Goal: Task Accomplishment & Management: Use online tool/utility

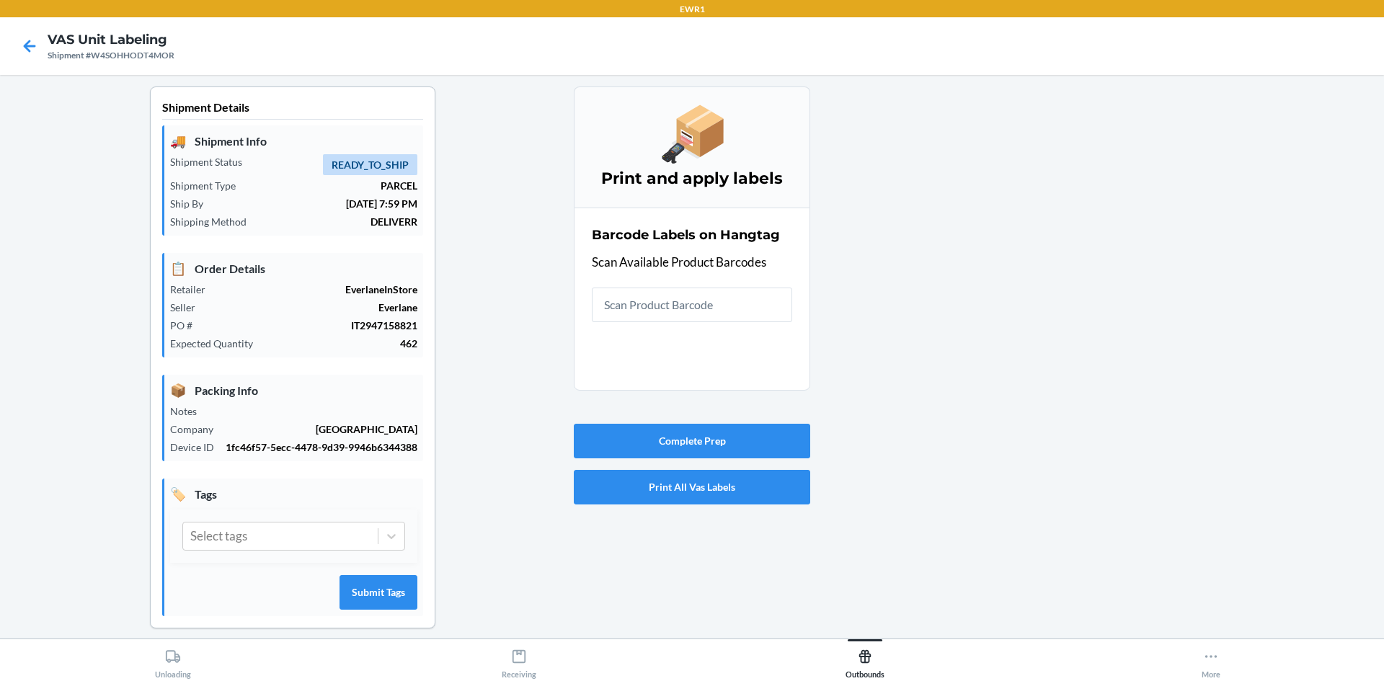
scroll to position [13, 0]
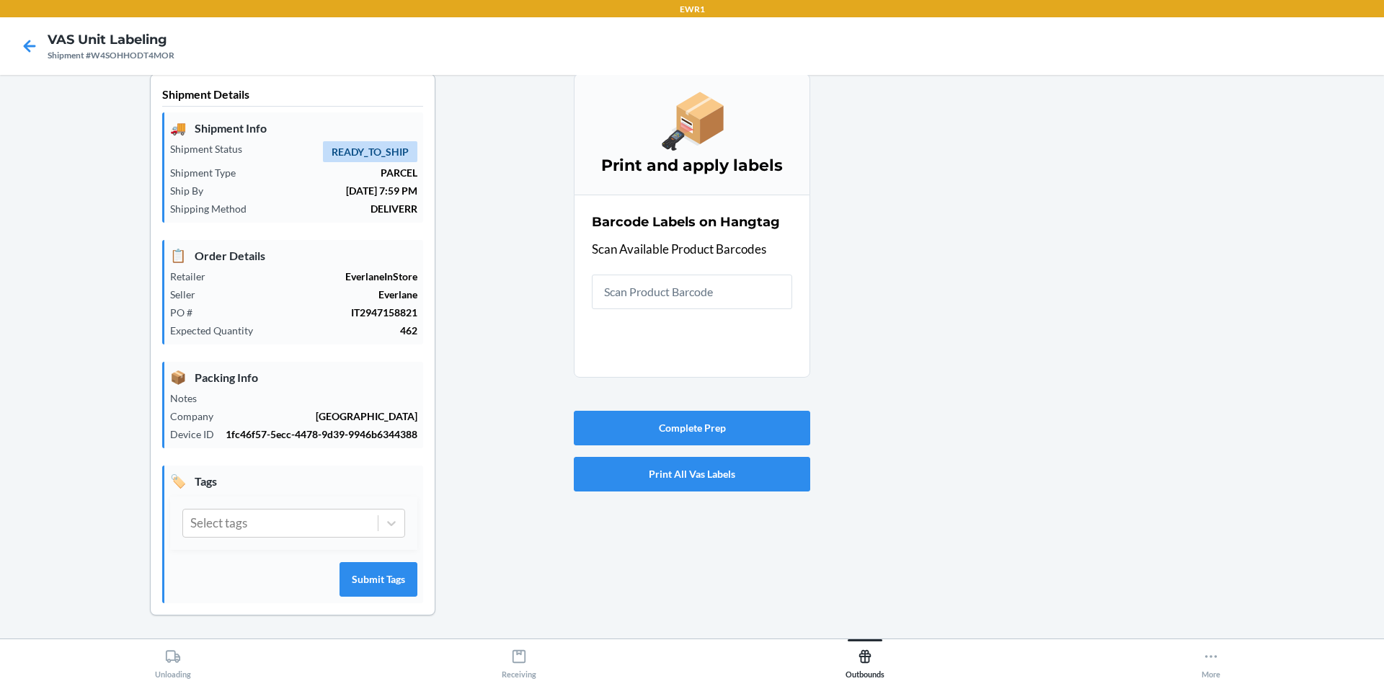
click at [623, 291] on input "text" at bounding box center [692, 292] width 200 height 35
click at [970, 277] on div at bounding box center [1091, 356] width 562 height 565
click at [704, 286] on input "text" at bounding box center [692, 292] width 200 height 35
drag, startPoint x: 1077, startPoint y: 316, endPoint x: 1065, endPoint y: 316, distance: 11.5
click at [1076, 316] on div at bounding box center [1091, 356] width 562 height 565
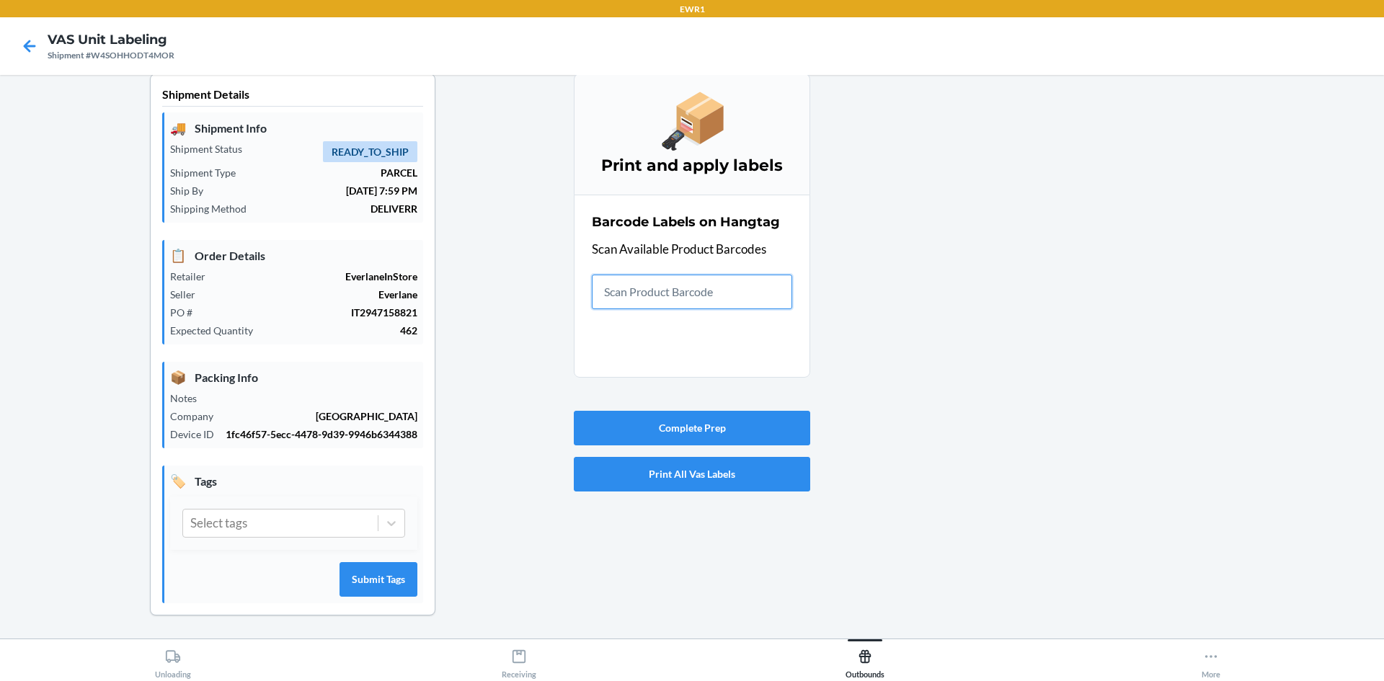
click at [721, 277] on input "text" at bounding box center [692, 292] width 200 height 35
drag, startPoint x: 757, startPoint y: 288, endPoint x: 750, endPoint y: 291, distance: 8.4
click at [752, 290] on input "text" at bounding box center [692, 292] width 200 height 35
click at [636, 36] on nav "VAS Unit Labeling Shipment #W4SOHHODT4MOR" at bounding box center [692, 46] width 1384 height 58
click at [754, 311] on div "Barcode Labels on Hangtag Scan Available Product Barcodes" at bounding box center [692, 260] width 200 height 105
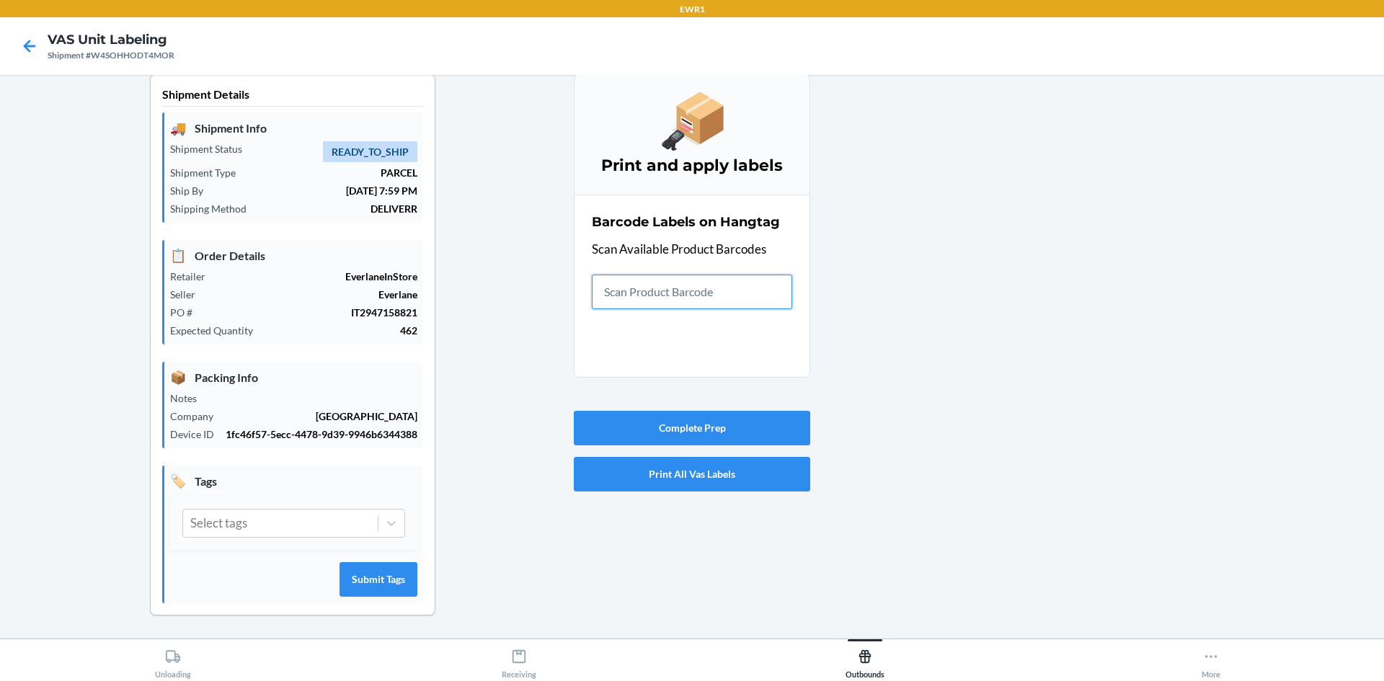
click at [750, 299] on input "text" at bounding box center [692, 292] width 200 height 35
click at [705, 300] on input "text" at bounding box center [692, 292] width 200 height 35
click at [692, 297] on input "text" at bounding box center [692, 292] width 200 height 35
click at [692, 298] on input "text" at bounding box center [692, 292] width 200 height 35
click at [675, 289] on input "text" at bounding box center [692, 292] width 200 height 35
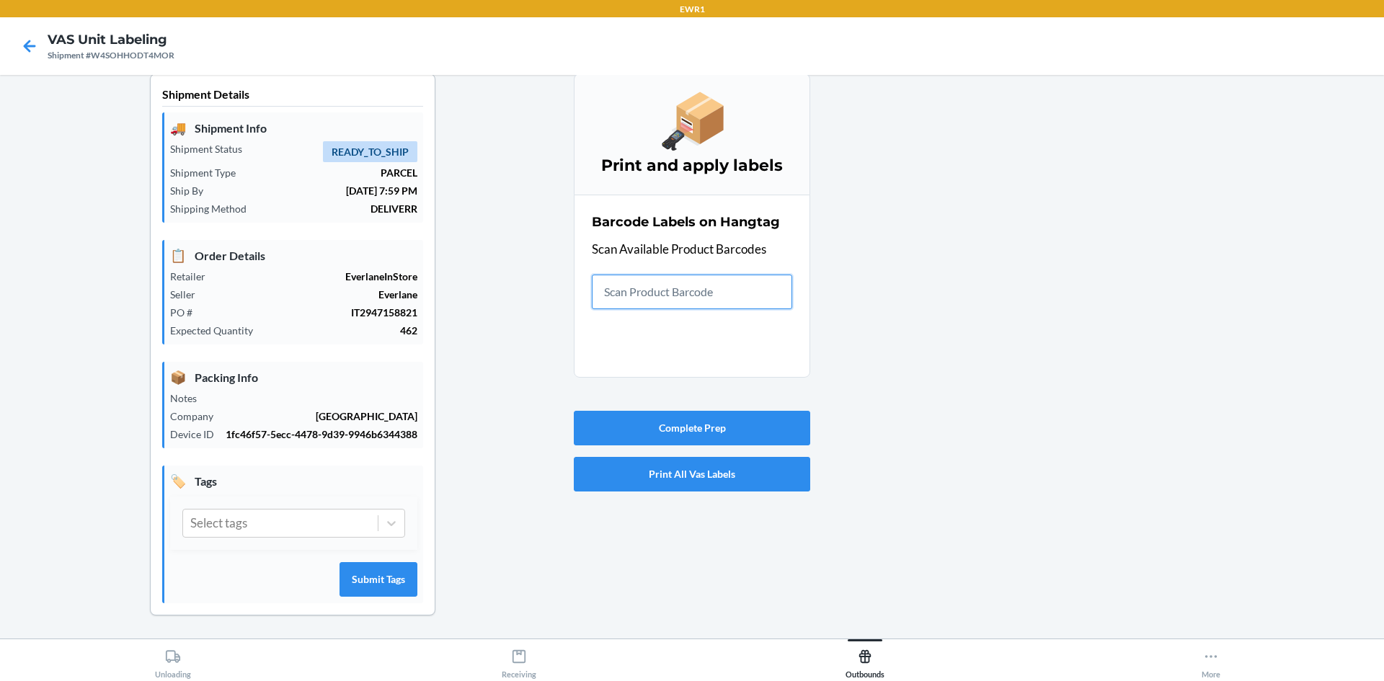
click at [668, 302] on input "text" at bounding box center [692, 292] width 200 height 35
click at [643, 291] on input "text" at bounding box center [692, 292] width 200 height 35
click at [760, 284] on input "text" at bounding box center [692, 292] width 200 height 35
click at [584, 280] on section "Barcode Labels on Hangtag Scan Available Product Barcodes" at bounding box center [692, 286] width 236 height 183
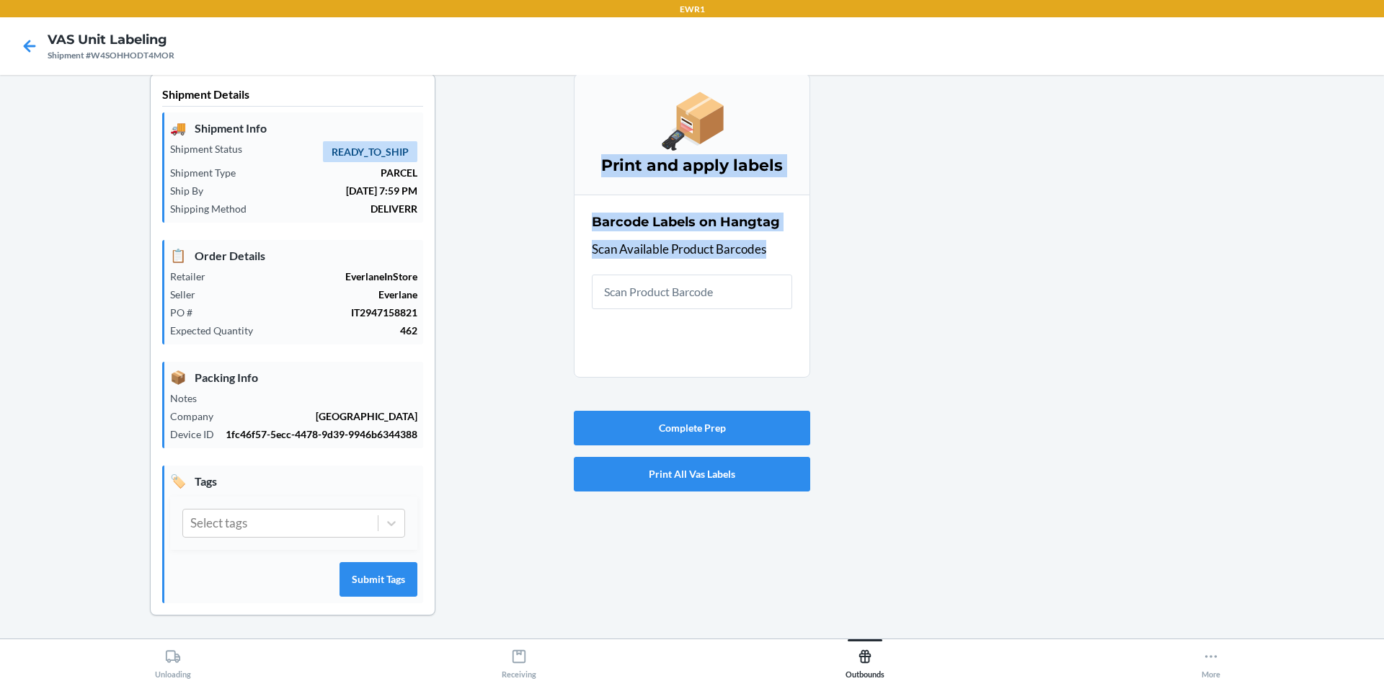
click at [583, 280] on section "Barcode Labels on Hangtag Scan Available Product Barcodes" at bounding box center [692, 286] width 236 height 183
click at [757, 294] on input "text" at bounding box center [692, 292] width 200 height 35
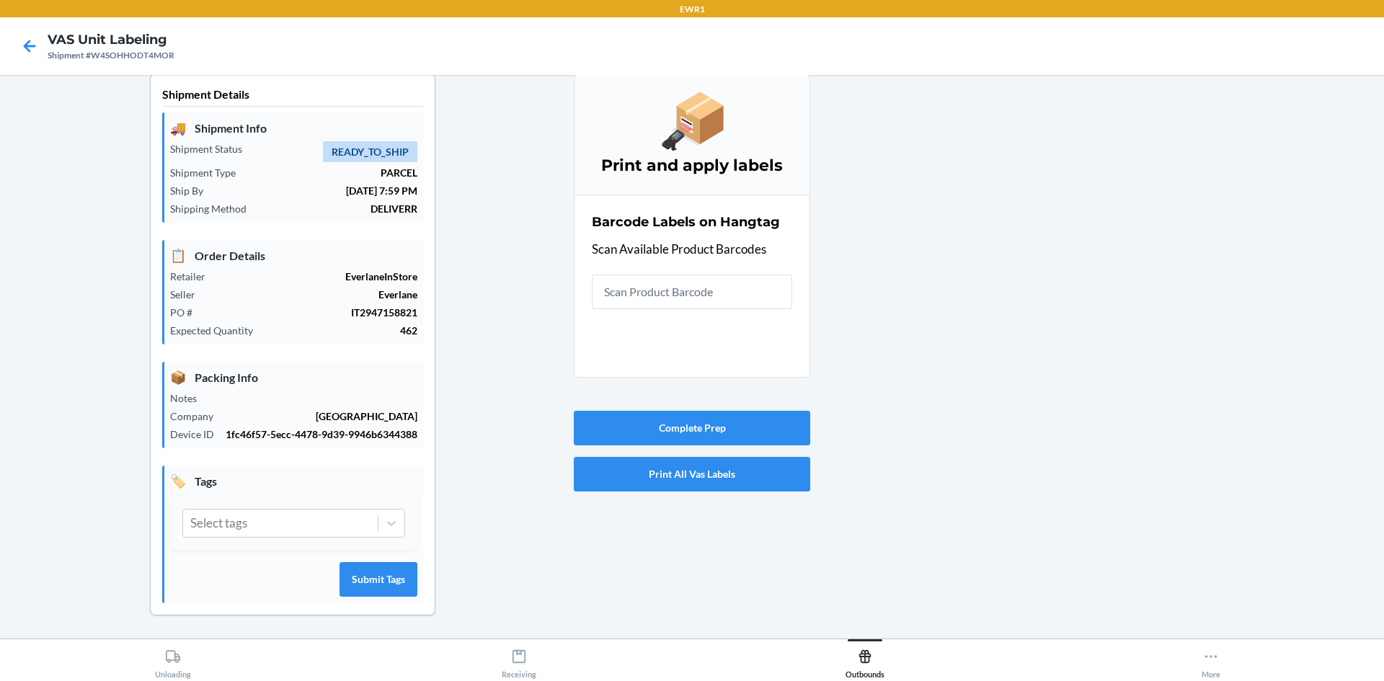
click at [756, 277] on div "Barcode Labels on Hangtag Scan Available Product Barcodes" at bounding box center [692, 260] width 200 height 105
click at [756, 302] on input "text" at bounding box center [692, 292] width 200 height 35
click at [638, 297] on input "text" at bounding box center [692, 292] width 200 height 35
drag, startPoint x: 1061, startPoint y: 566, endPoint x: 1089, endPoint y: 596, distance: 41.3
click at [1088, 596] on div at bounding box center [1091, 356] width 562 height 565
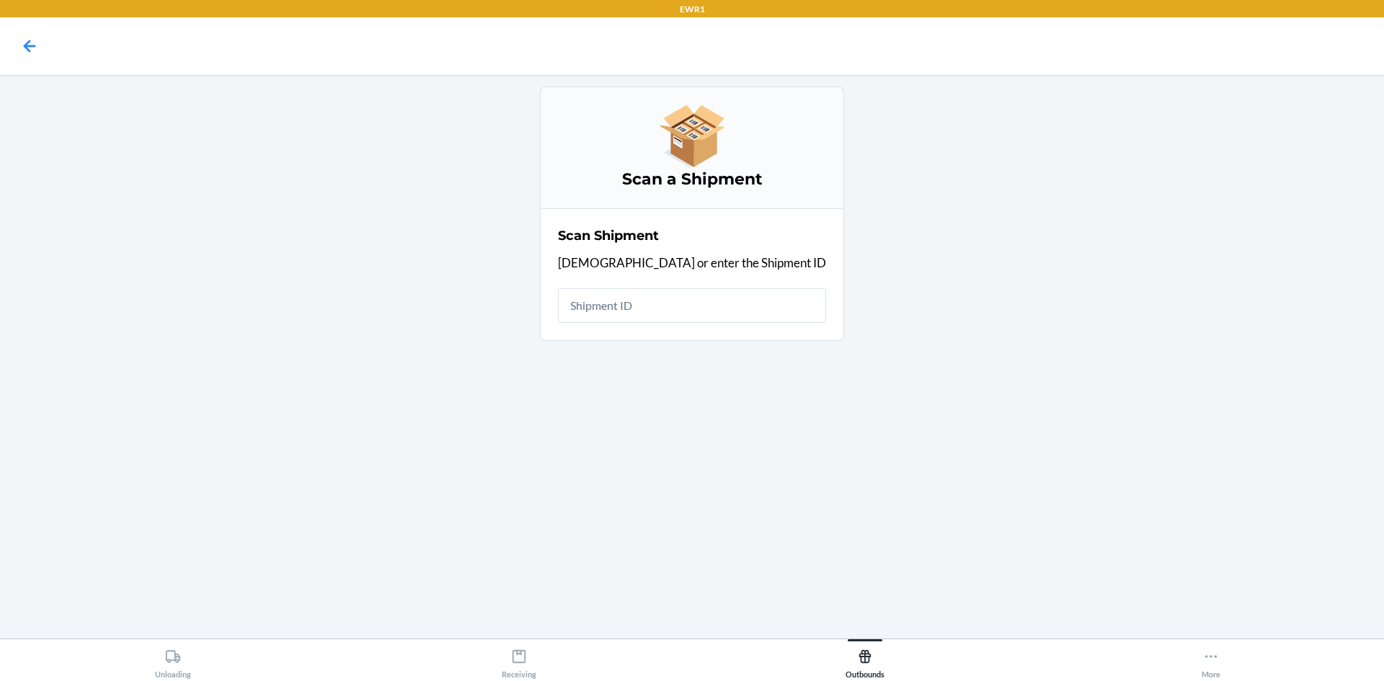
click at [702, 293] on input "text" at bounding box center [692, 305] width 268 height 35
drag, startPoint x: 737, startPoint y: 305, endPoint x: 433, endPoint y: 298, distance: 304.2
click at [427, 320] on main "Scan a Shipment Scan Shipment Scan or enter the Shipment ID Shipment ID 0-00001…" at bounding box center [692, 357] width 1384 height 564
click at [617, 301] on input "Failed to fetch wholesale shipment details" at bounding box center [692, 305] width 268 height 35
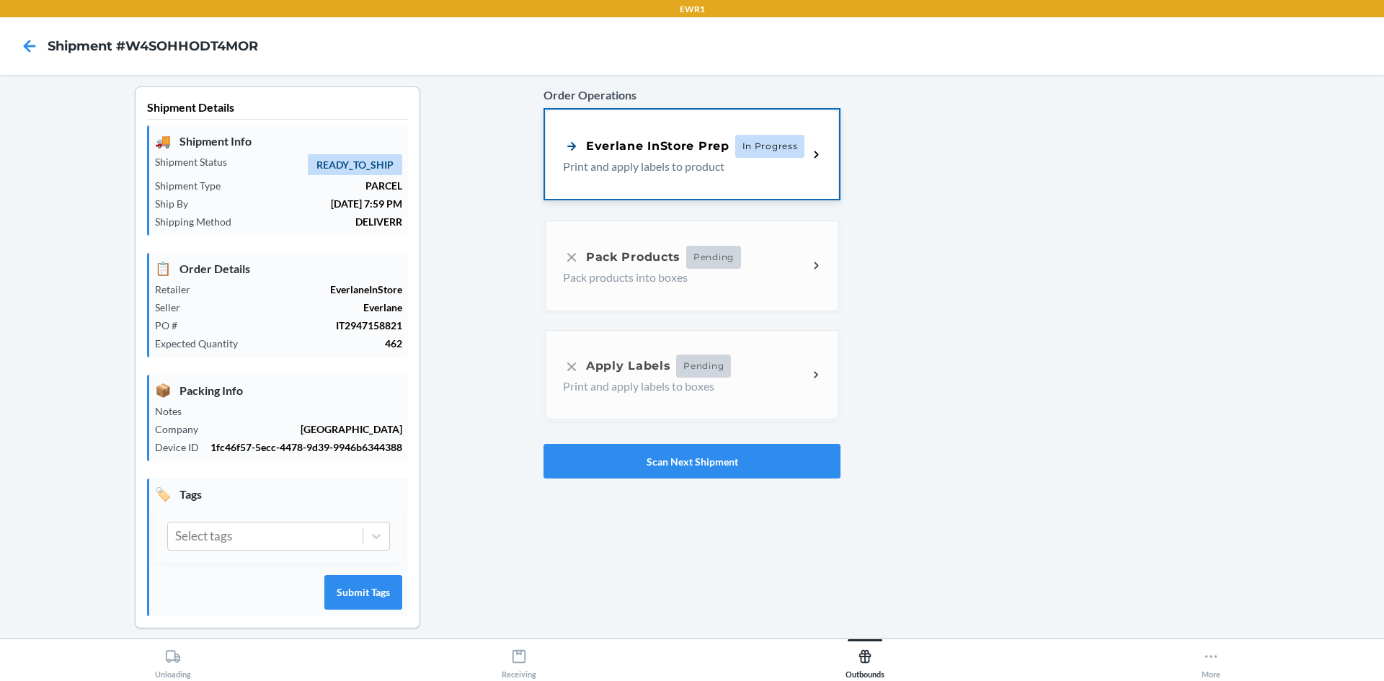
click at [777, 168] on p "Print and apply labels to product" at bounding box center [680, 166] width 234 height 17
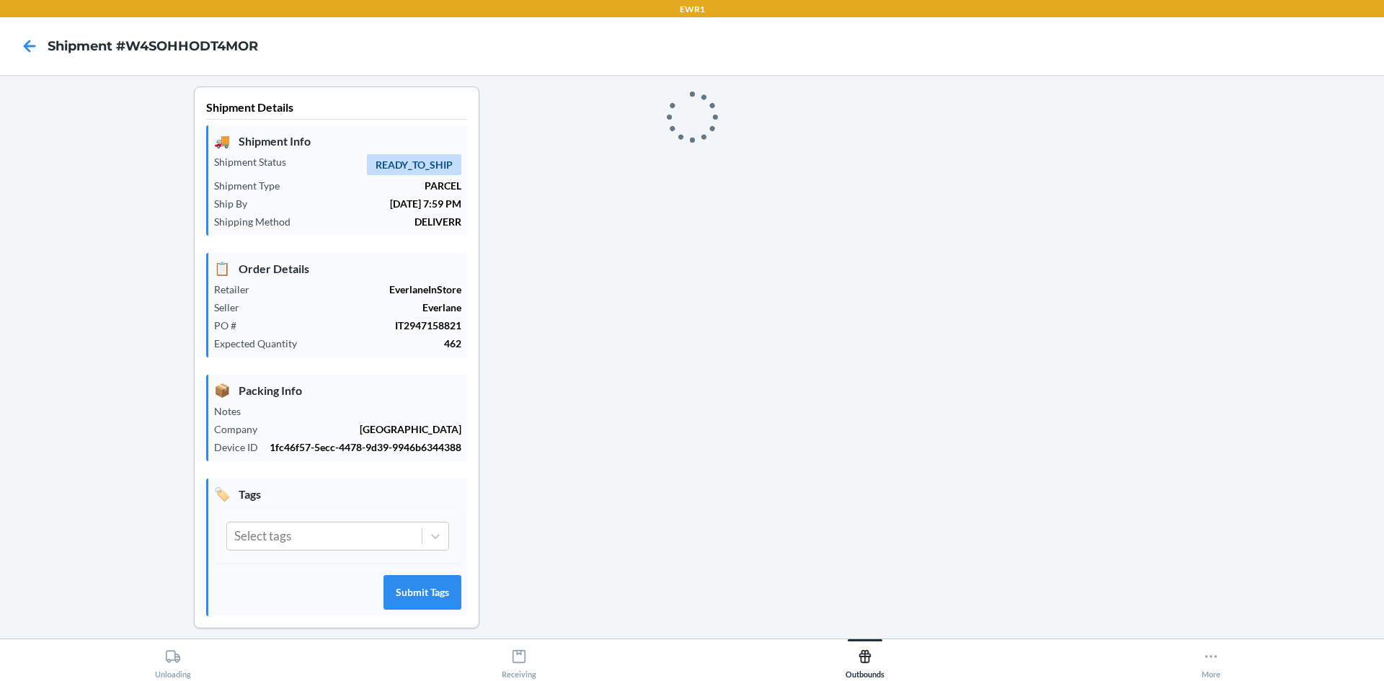
click at [677, 123] on icon at bounding box center [692, 117] width 86 height 86
drag, startPoint x: 699, startPoint y: 118, endPoint x: 664, endPoint y: 137, distance: 39.3
click at [699, 128] on icon at bounding box center [691, 117] width 67 height 67
drag, startPoint x: 664, startPoint y: 137, endPoint x: 634, endPoint y: 121, distance: 34.2
click at [633, 137] on div "Shipment Details 🚚 Shipment Info Shipment Status READY_TO_SHIP Shipment Type PA…" at bounding box center [692, 368] width 1361 height 565
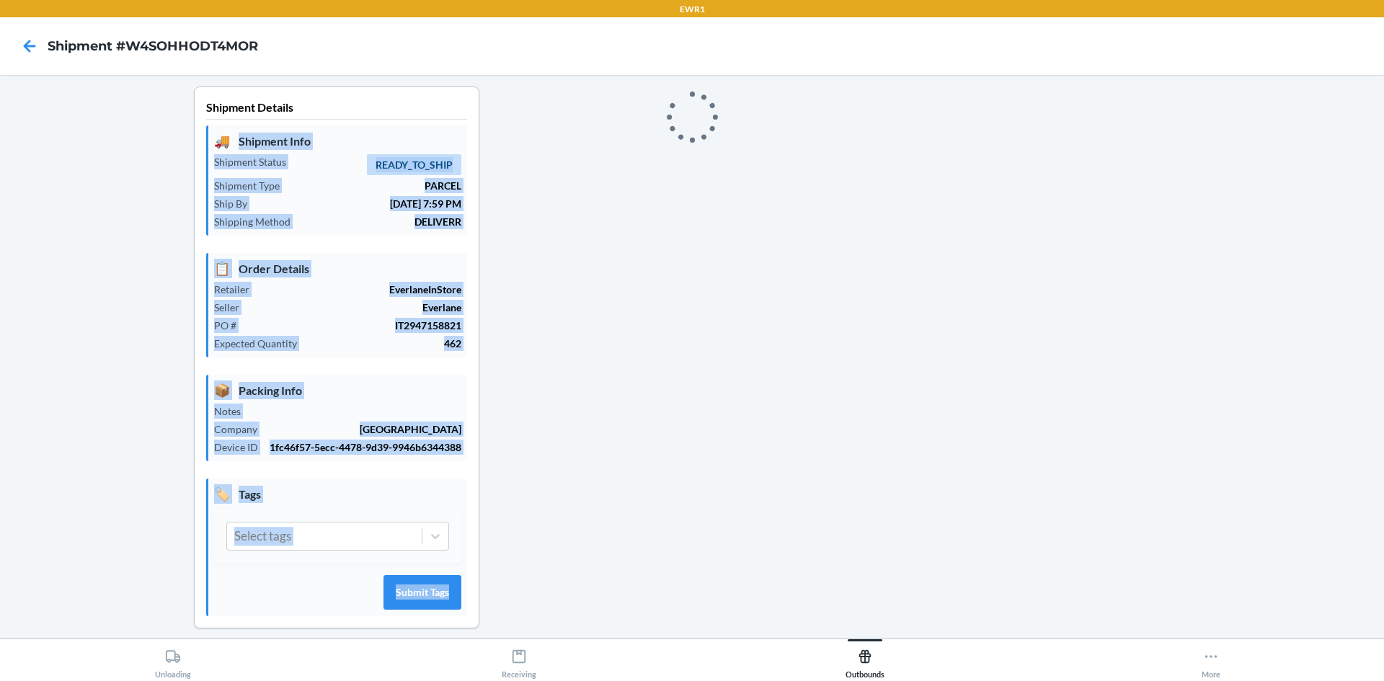
drag, startPoint x: 677, startPoint y: 128, endPoint x: 723, endPoint y: 138, distance: 46.4
click at [680, 130] on icon at bounding box center [691, 117] width 64 height 64
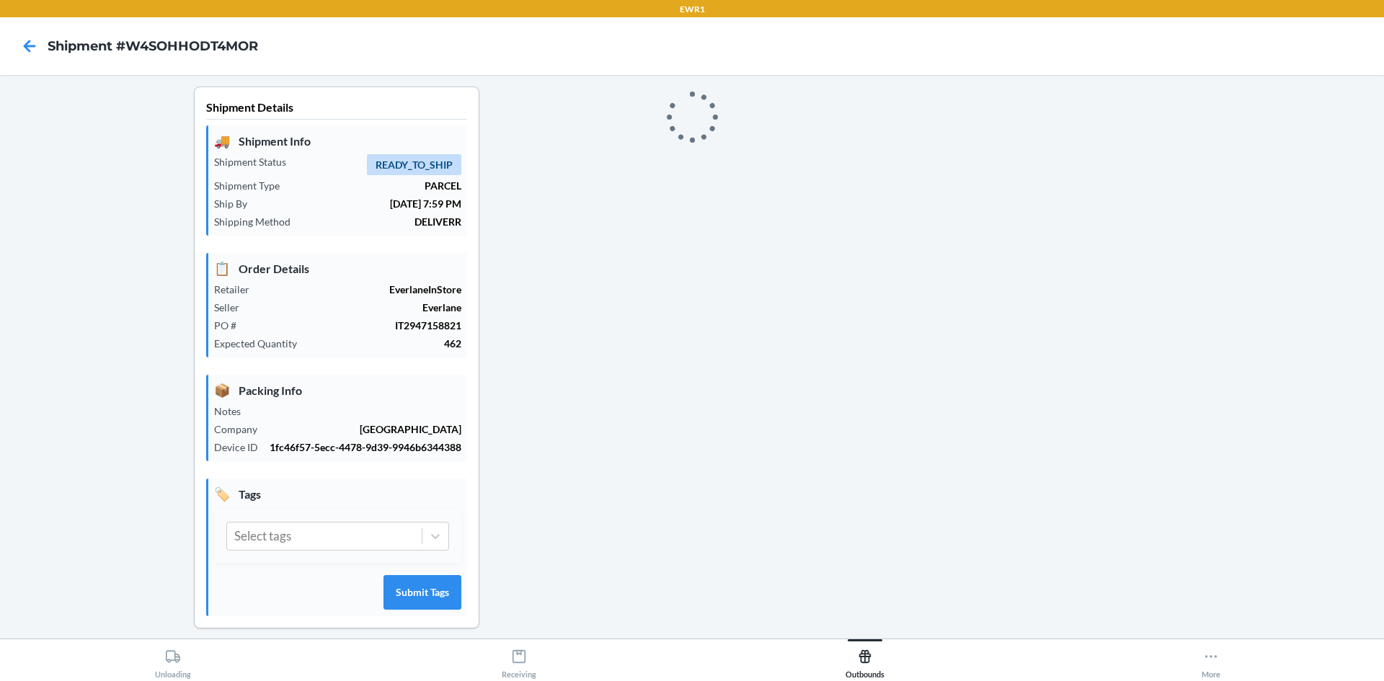
click at [485, 135] on div "Shipment Details 🚚 Shipment Info Shipment Status READY_TO_SHIP Shipment Type PA…" at bounding box center [337, 368] width 650 height 565
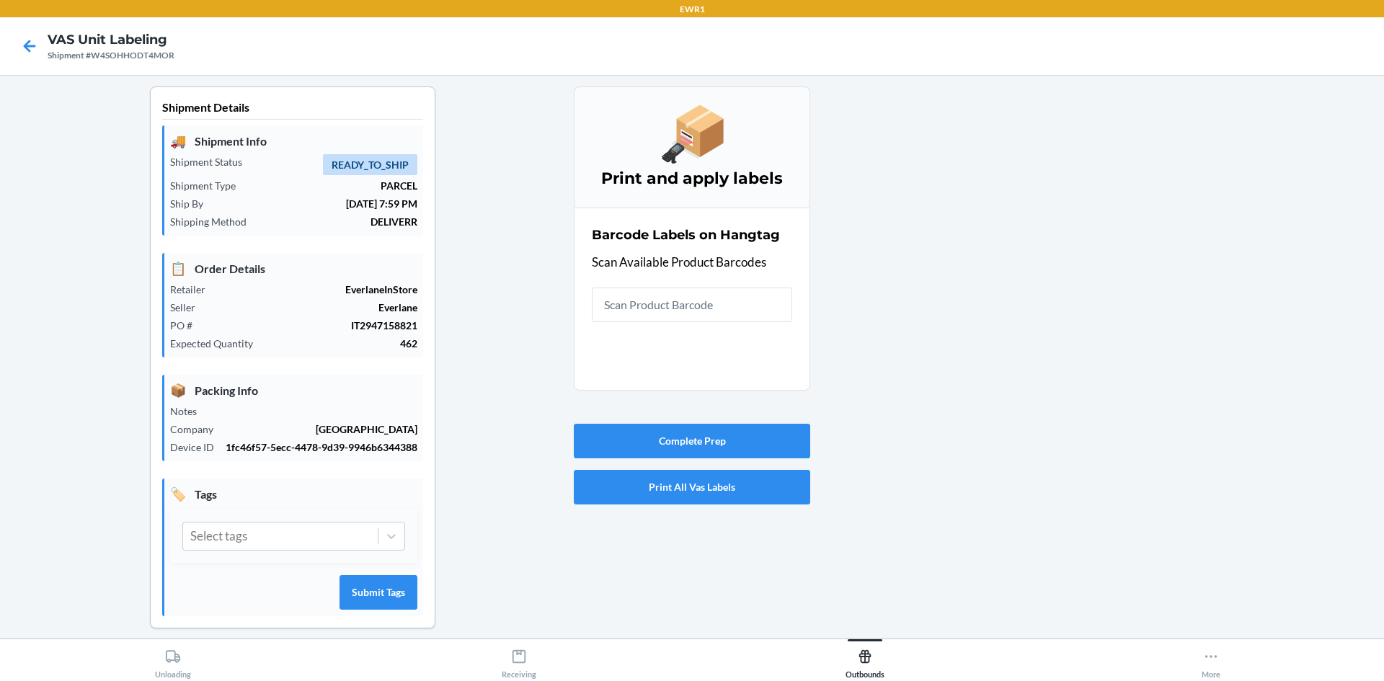
click at [652, 295] on input "text" at bounding box center [692, 305] width 200 height 35
drag, startPoint x: 654, startPoint y: 295, endPoint x: 632, endPoint y: 259, distance: 42.4
click at [632, 259] on p "Scan Available Product Barcodes" at bounding box center [692, 262] width 200 height 19
click at [636, 321] on input "text" at bounding box center [692, 305] width 200 height 35
click at [617, 303] on input "text" at bounding box center [692, 305] width 200 height 35
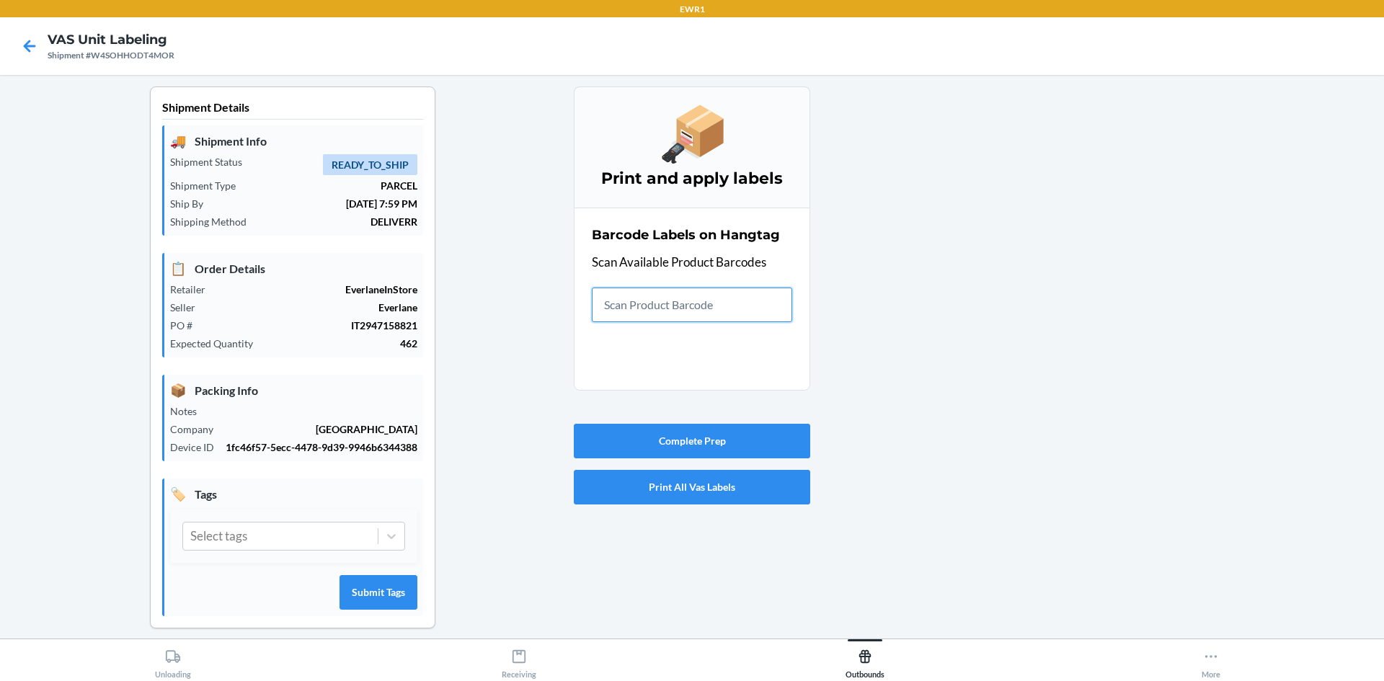
click at [672, 311] on input "text" at bounding box center [692, 305] width 200 height 35
click at [662, 314] on input "text" at bounding box center [692, 305] width 200 height 35
click at [670, 302] on input "text" at bounding box center [692, 305] width 200 height 35
type input "[PHONE_NUMBER]"
click at [694, 314] on input "text" at bounding box center [692, 305] width 200 height 35
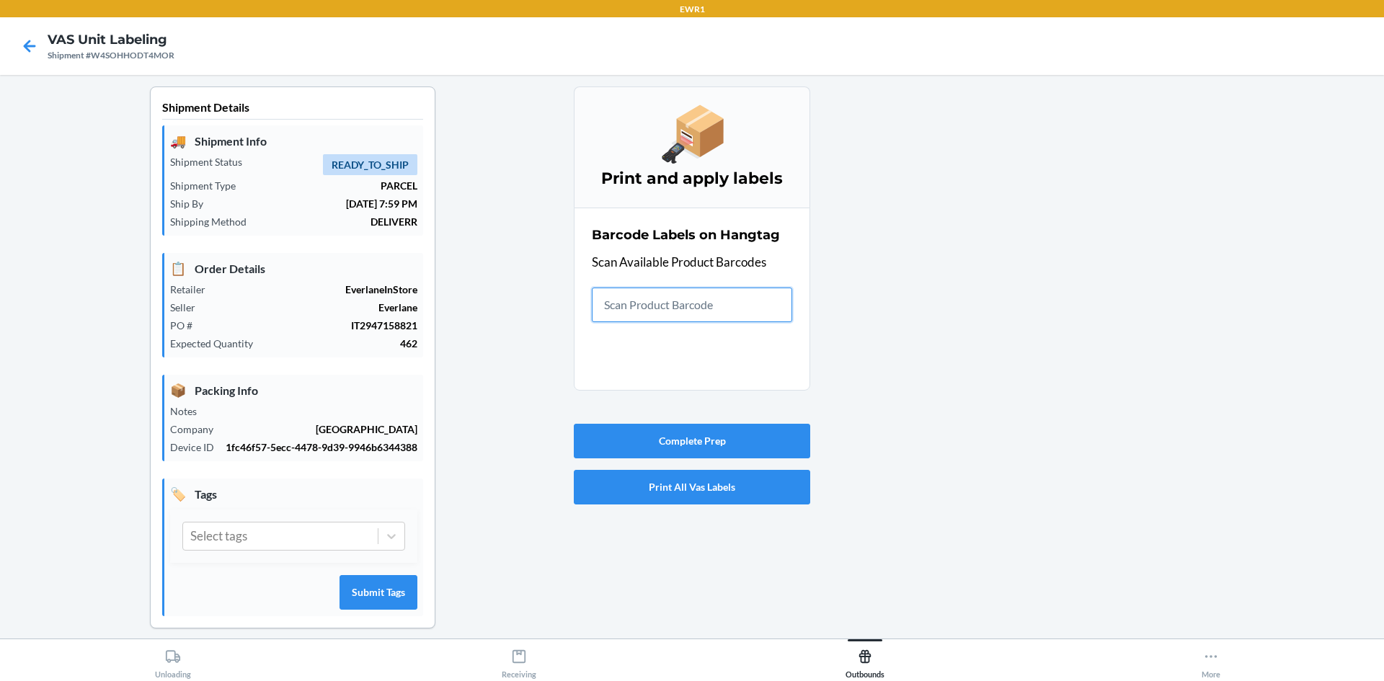
click at [609, 316] on input "text" at bounding box center [692, 305] width 200 height 35
click at [664, 320] on input "text" at bounding box center [692, 305] width 200 height 35
click at [1178, 652] on div "EWR1 VAS Unit Labeling Shipment #W4SOHHODT4MOR Shipment Details 🚚 Shipment Info…" at bounding box center [692, 340] width 1384 height 681
click at [644, 310] on input "text" at bounding box center [692, 305] width 200 height 35
type input "0-00001-31062-7"
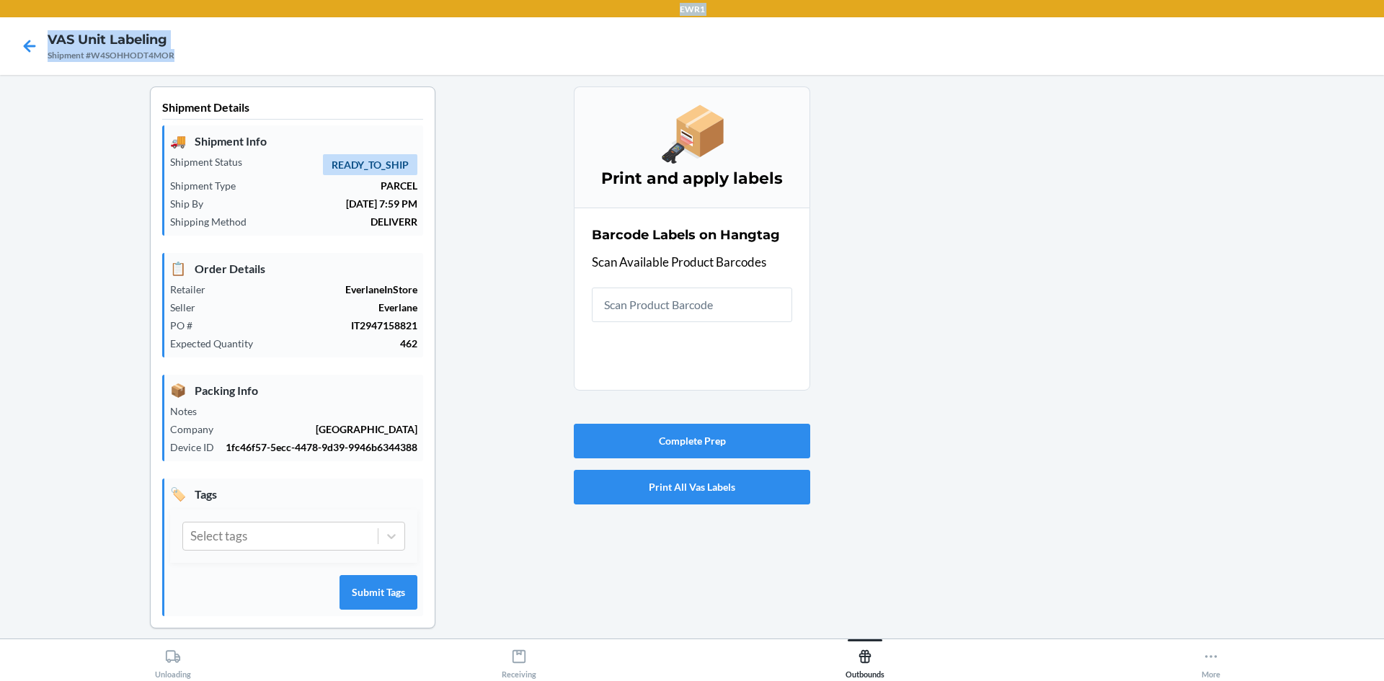
drag, startPoint x: 1036, startPoint y: 589, endPoint x: 466, endPoint y: 29, distance: 798.6
click at [481, 22] on nav "VAS Unit Labeling Shipment #W4SOHHODT4MOR" at bounding box center [692, 46] width 1384 height 58
click at [628, 314] on input "text" at bounding box center [692, 305] width 200 height 35
click at [783, 306] on input "text" at bounding box center [692, 305] width 200 height 35
click at [707, 324] on div "Barcode Labels on Hangtag Scan Available Product Barcodes" at bounding box center [692, 273] width 200 height 105
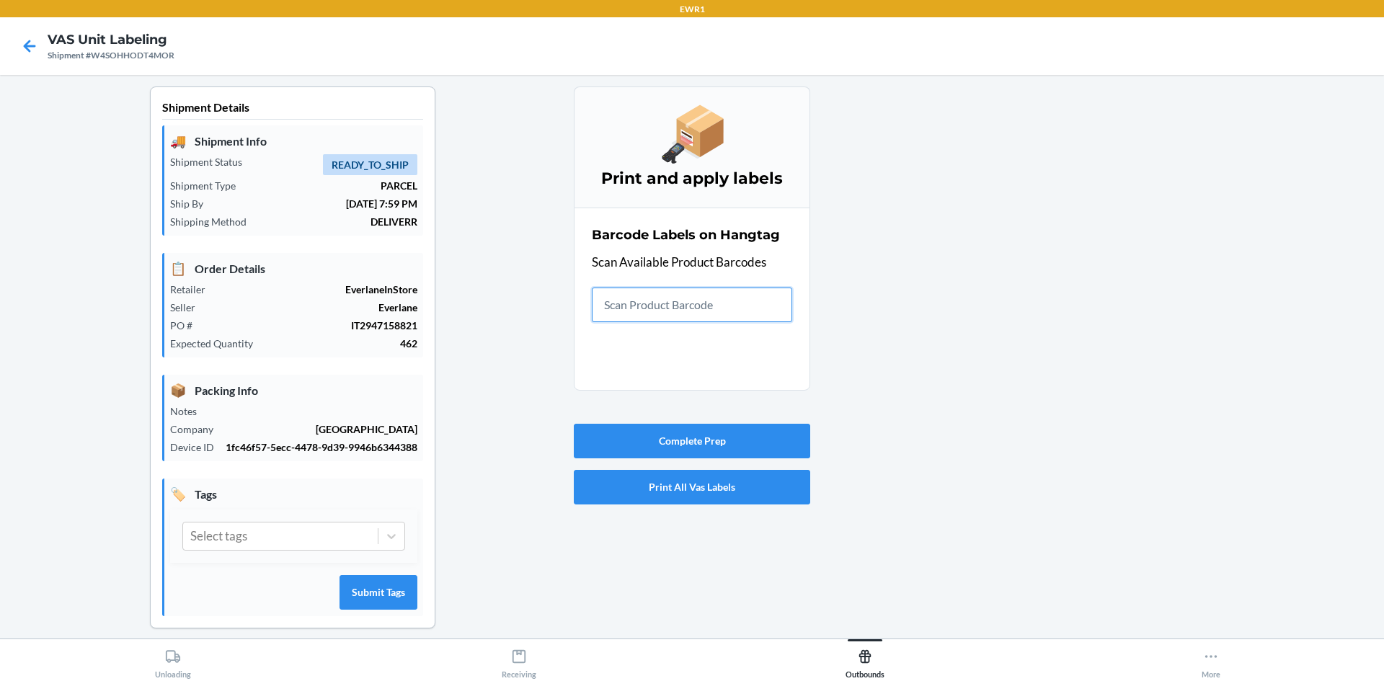
click at [707, 316] on input "text" at bounding box center [692, 305] width 200 height 35
drag, startPoint x: 1190, startPoint y: 680, endPoint x: 1101, endPoint y: 653, distance: 92.6
click at [1175, 679] on div "Unloading Receiving Outbounds More" at bounding box center [692, 660] width 1384 height 43
drag, startPoint x: 719, startPoint y: 499, endPoint x: 768, endPoint y: 469, distance: 58.2
click at [726, 473] on button "Print All Vas Labels" at bounding box center [692, 487] width 236 height 35
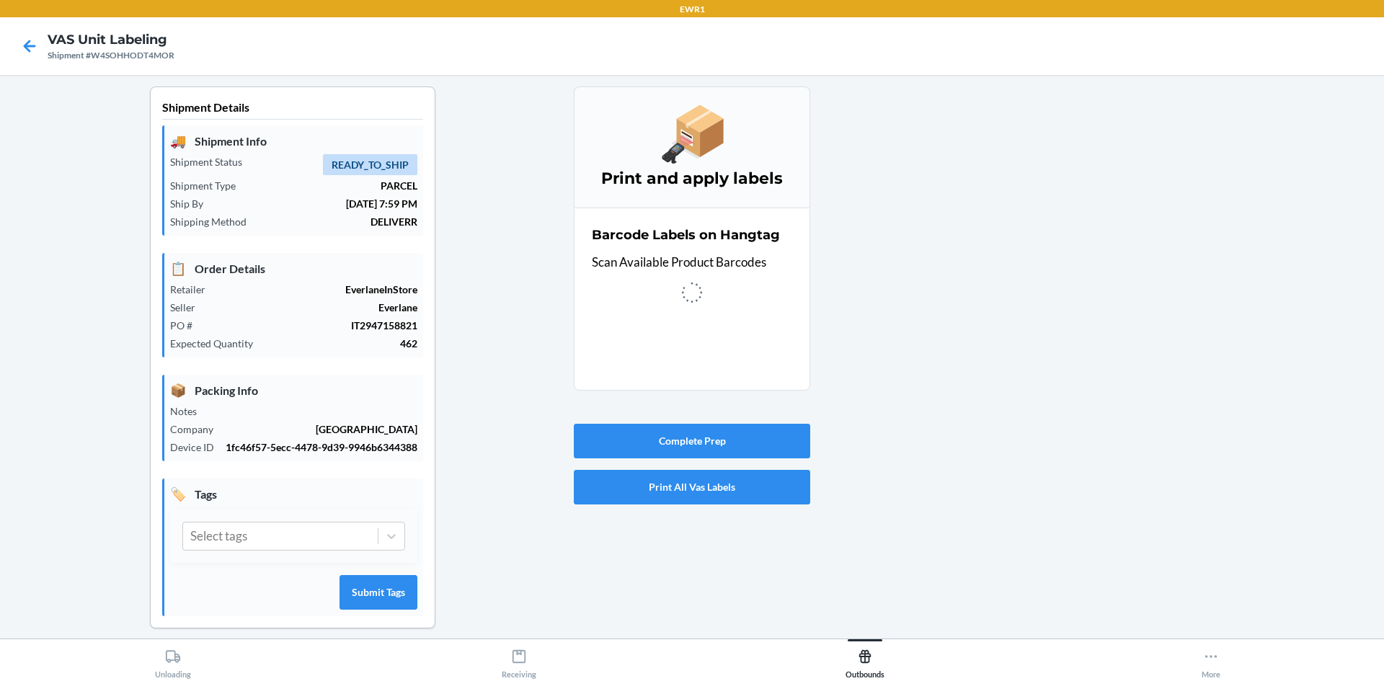
click at [858, 463] on div "Shipment Details 🚚 Shipment Info Shipment Status READY_TO_SHIP Shipment Type PA…" at bounding box center [692, 368] width 1361 height 565
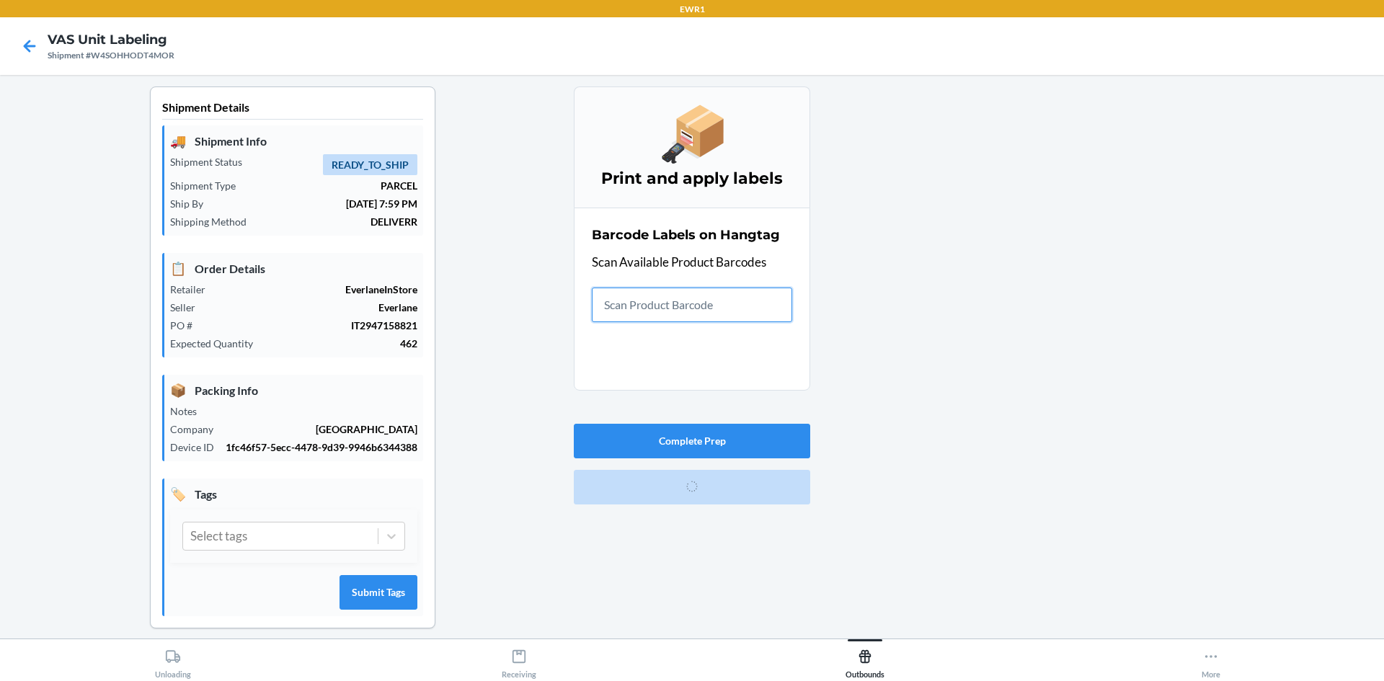
click at [641, 310] on input "text" at bounding box center [692, 305] width 200 height 35
click at [726, 305] on input "text" at bounding box center [692, 305] width 200 height 35
type input "0-0"
click at [633, 311] on input "text" at bounding box center [692, 305] width 200 height 35
click at [690, 308] on input "text" at bounding box center [692, 305] width 200 height 35
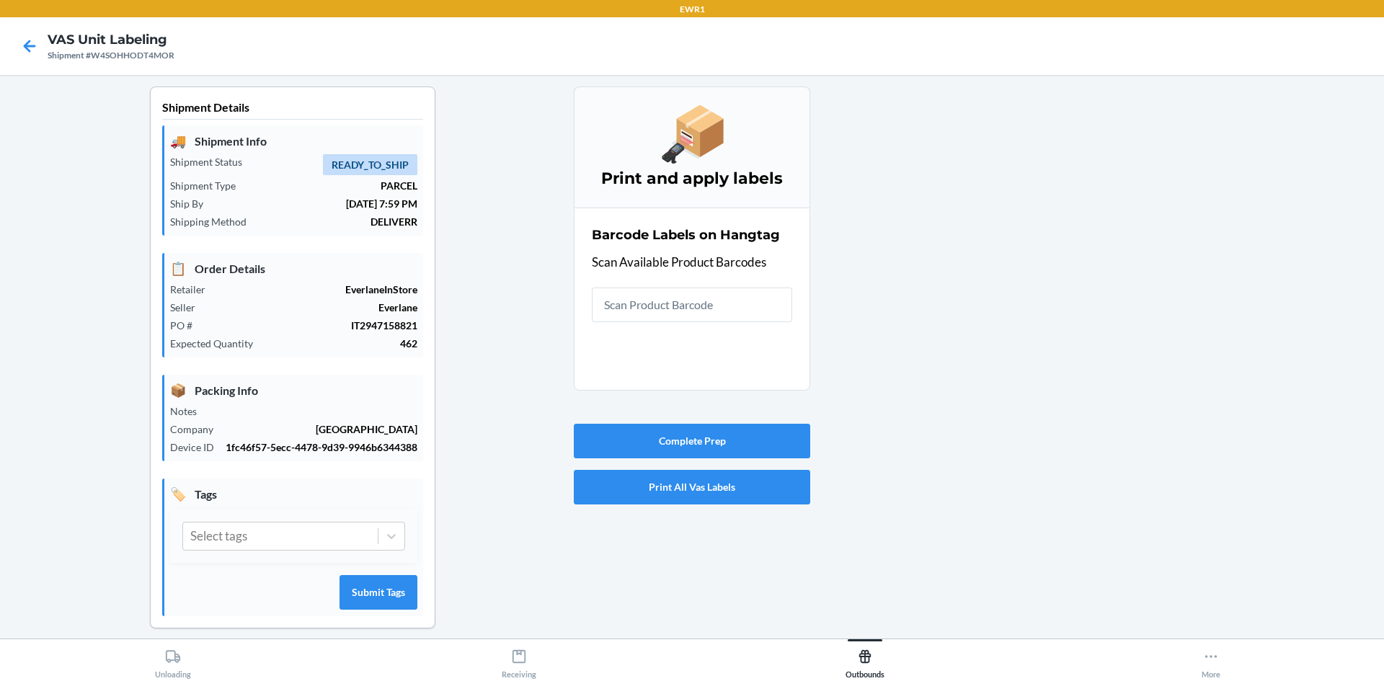
click at [1231, 328] on div at bounding box center [1091, 368] width 562 height 565
click at [713, 290] on input "text" at bounding box center [692, 305] width 200 height 35
drag, startPoint x: 1383, startPoint y: 350, endPoint x: 1151, endPoint y: 673, distance: 397.6
click at [1383, 477] on main "Shipment Details 🚚 Shipment Info Shipment Status READY_TO_SHIP Shipment Type PA…" at bounding box center [692, 357] width 1384 height 564
click at [621, 303] on input "text" at bounding box center [692, 305] width 200 height 35
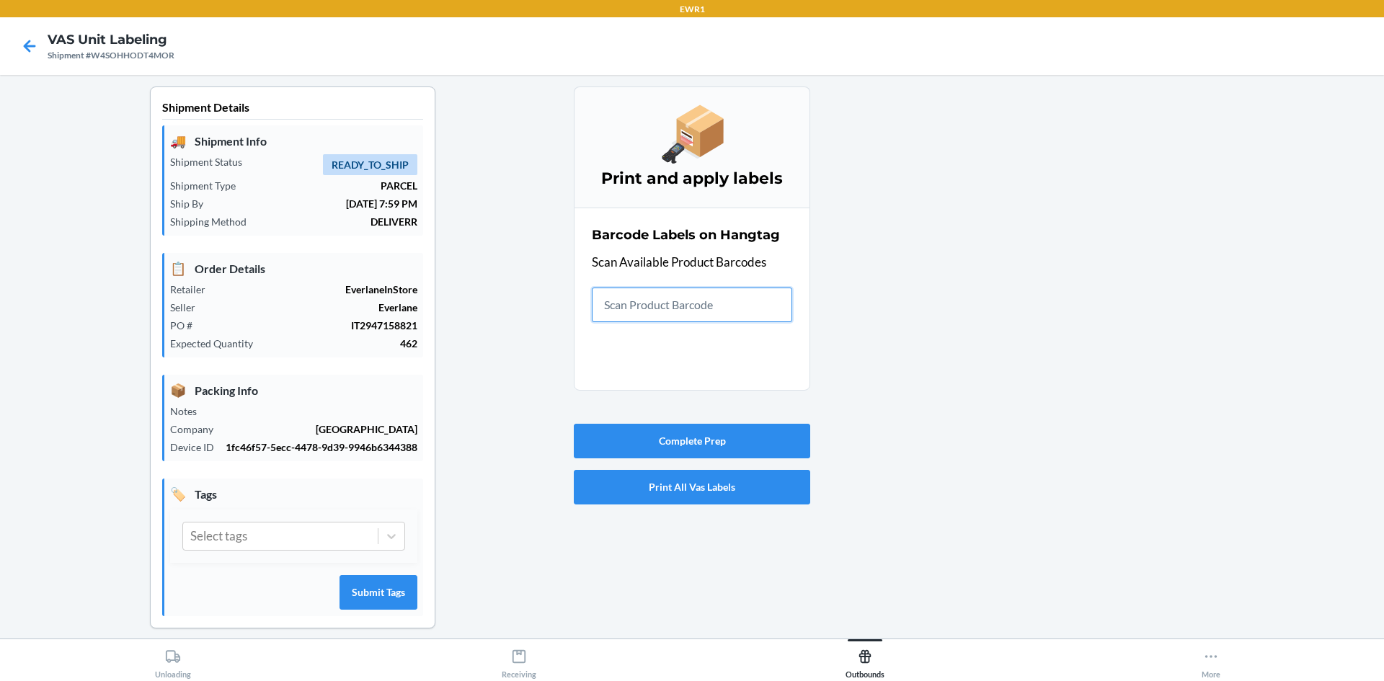
drag, startPoint x: 762, startPoint y: 600, endPoint x: 777, endPoint y: 300, distance: 300.9
click at [777, 300] on input "text" at bounding box center [692, 305] width 200 height 35
click at [771, 293] on input "text" at bounding box center [692, 305] width 200 height 35
drag, startPoint x: 713, startPoint y: 274, endPoint x: 724, endPoint y: 293, distance: 21.9
click at [719, 286] on div "Barcode Labels on Hangtag Scan Available Product Barcodes" at bounding box center [692, 273] width 200 height 105
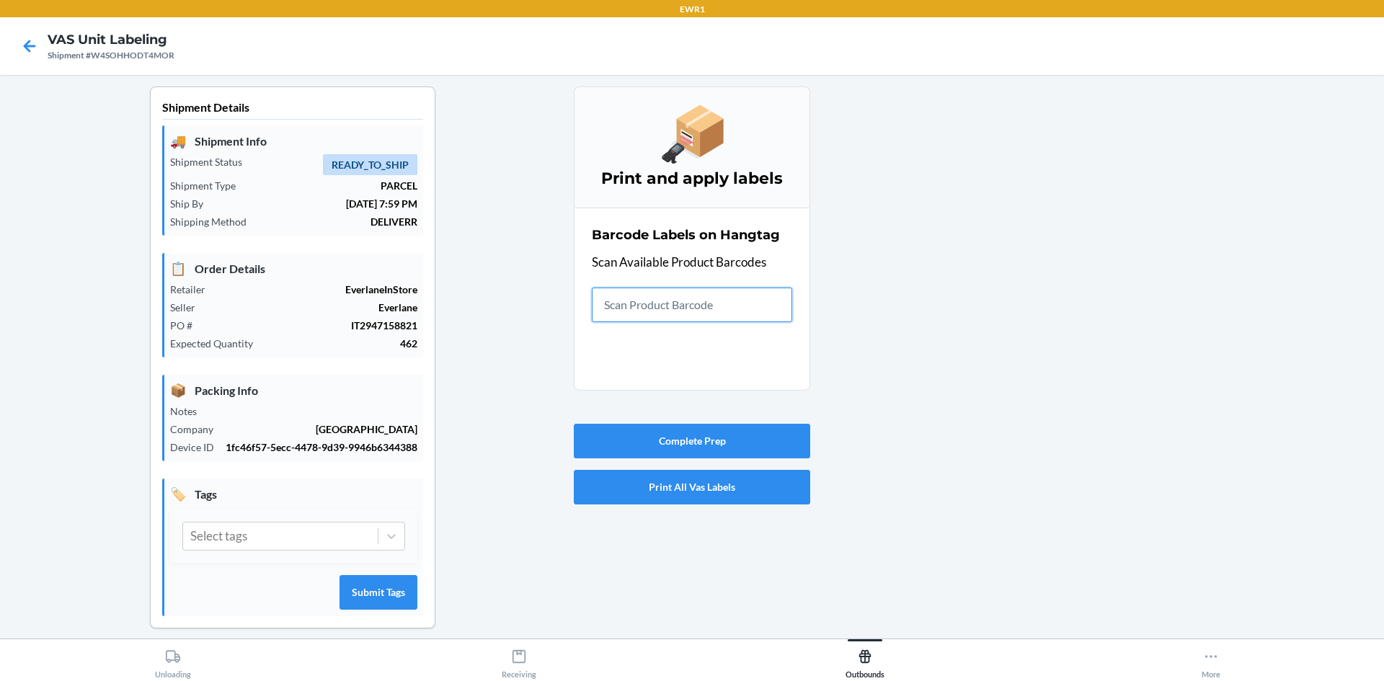
click at [732, 290] on input "text" at bounding box center [692, 305] width 200 height 35
